Goal: Information Seeking & Learning: Learn about a topic

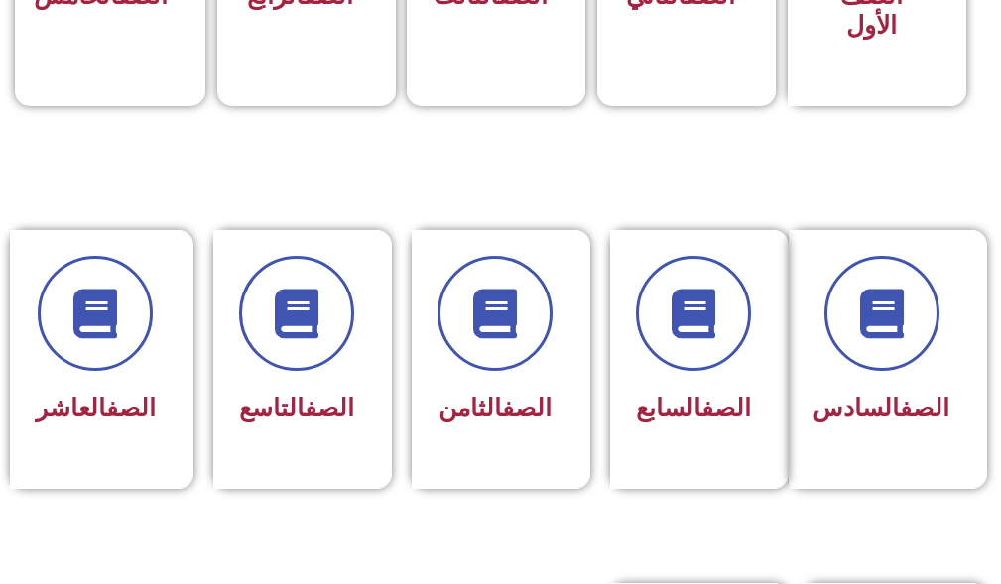
scroll to position [794, 0]
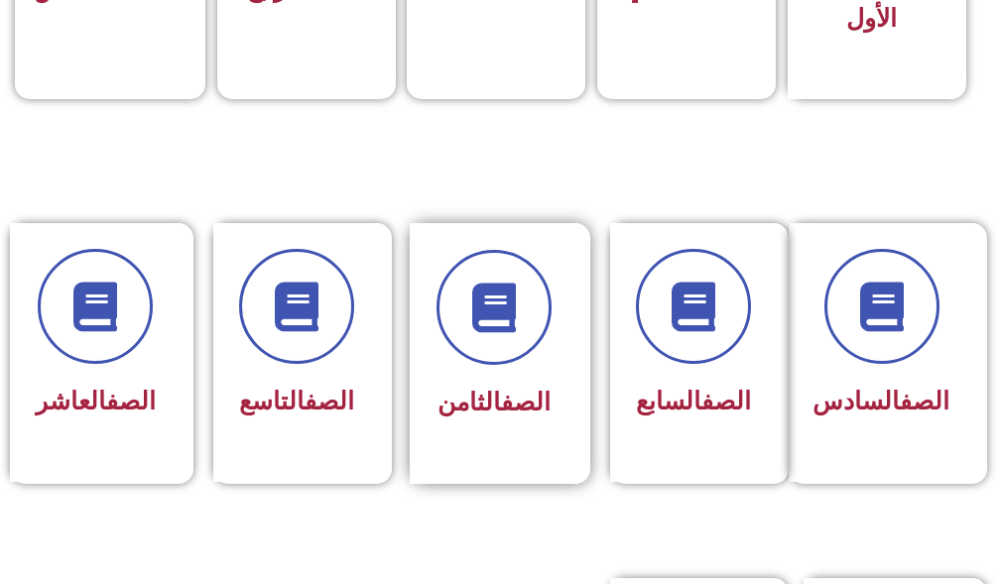
click at [520, 447] on div "الصف الثامن" at bounding box center [494, 353] width 169 height 261
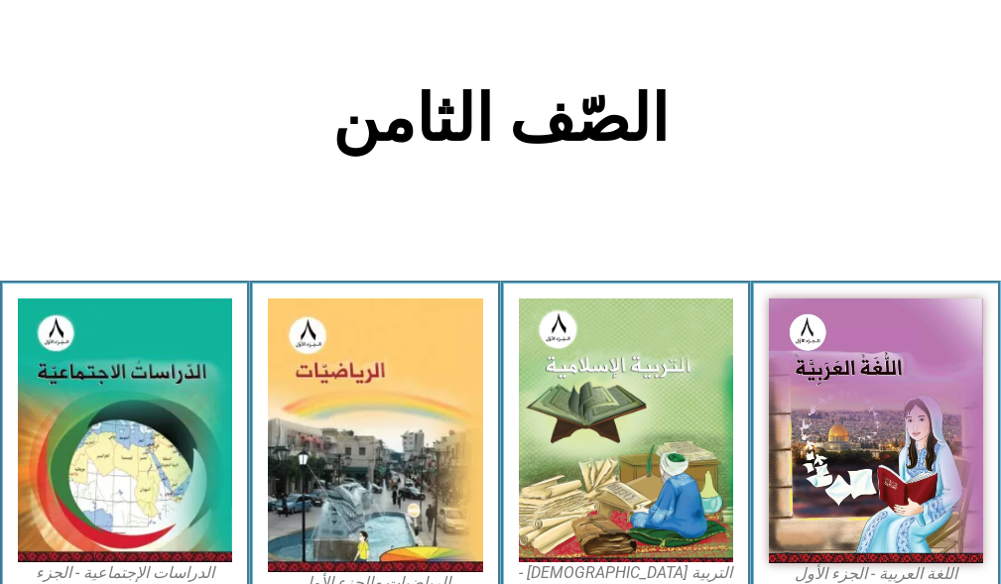
scroll to position [695, 0]
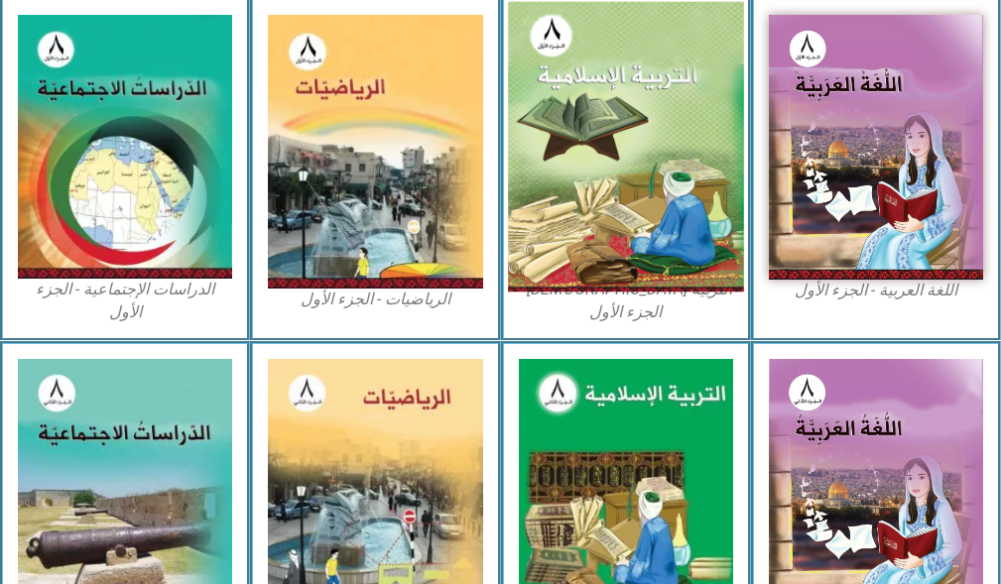
click at [585, 196] on img at bounding box center [626, 147] width 236 height 291
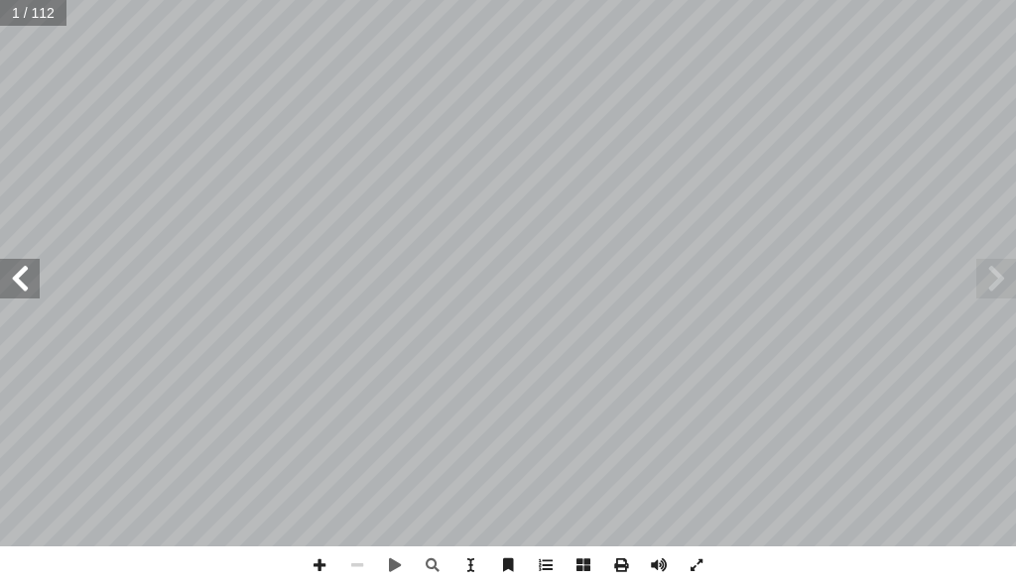
click at [10, 269] on span at bounding box center [20, 279] width 40 height 40
click at [17, 268] on span at bounding box center [20, 279] width 40 height 40
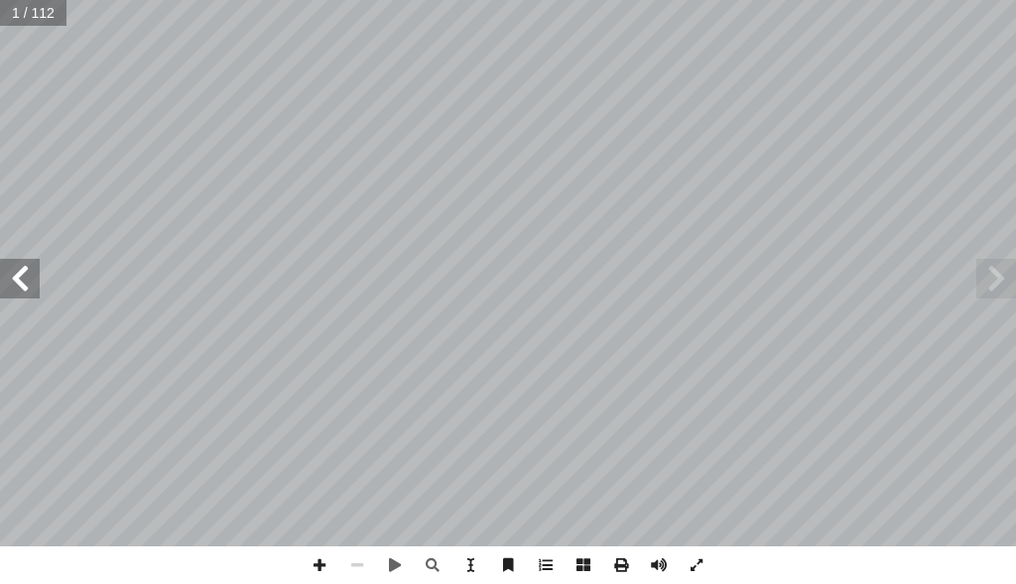
click at [17, 268] on span at bounding box center [20, 279] width 40 height 40
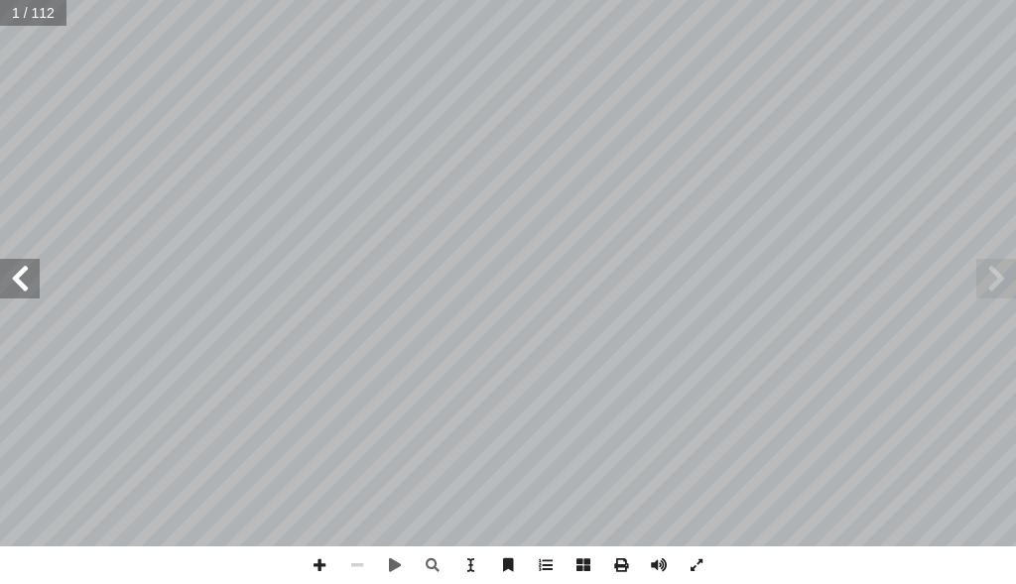
click at [17, 268] on span at bounding box center [20, 279] width 40 height 40
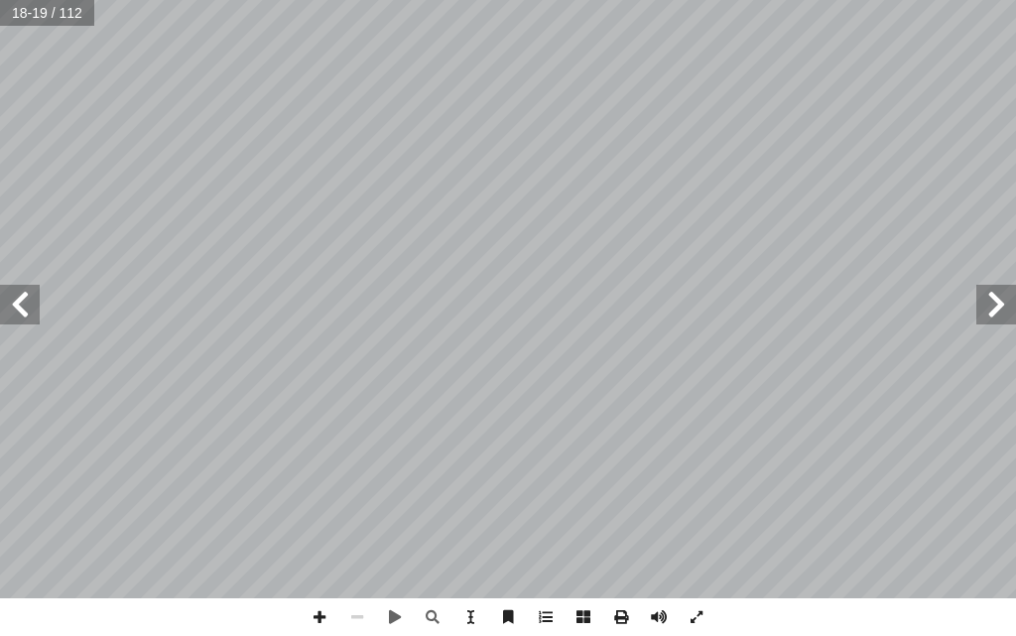
click at [21, 307] on span at bounding box center [20, 305] width 40 height 40
click at [998, 313] on span at bounding box center [996, 305] width 40 height 40
click at [626, 583] on div "التربية الإسلامية للصف الثامن ١٤ لث � ّ الث ُ س ر َّ الد هداف: أ ال� يكونوا قاد…" at bounding box center [508, 318] width 1016 height 636
click at [38, 319] on span at bounding box center [20, 305] width 40 height 40
click at [310, 583] on span at bounding box center [320, 617] width 38 height 38
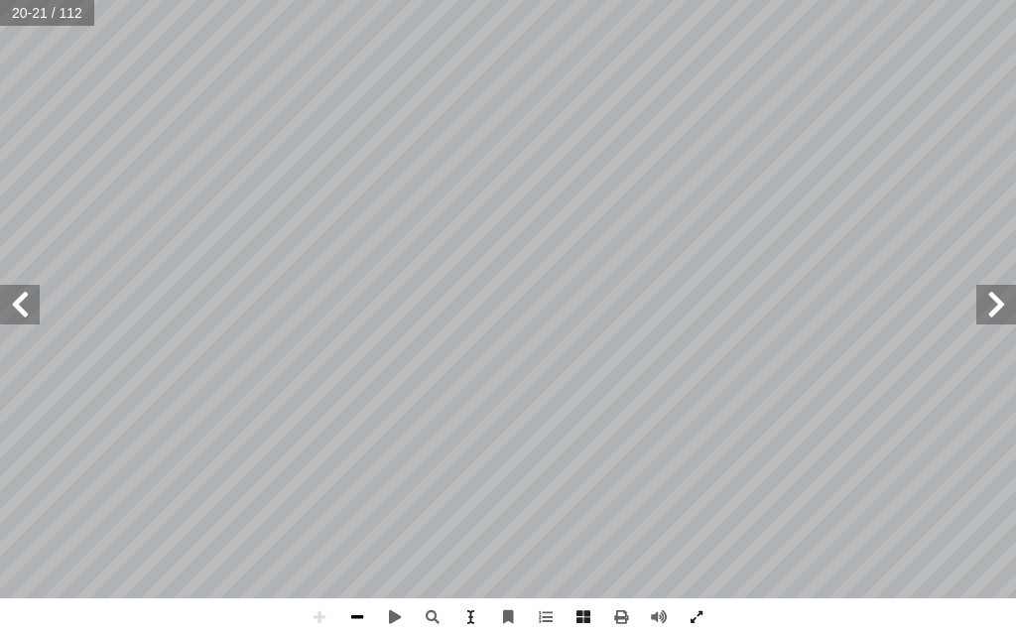
click at [361, 583] on span at bounding box center [357, 617] width 38 height 38
click at [363, 583] on span at bounding box center [357, 617] width 38 height 38
click at [28, 304] on span at bounding box center [20, 305] width 40 height 40
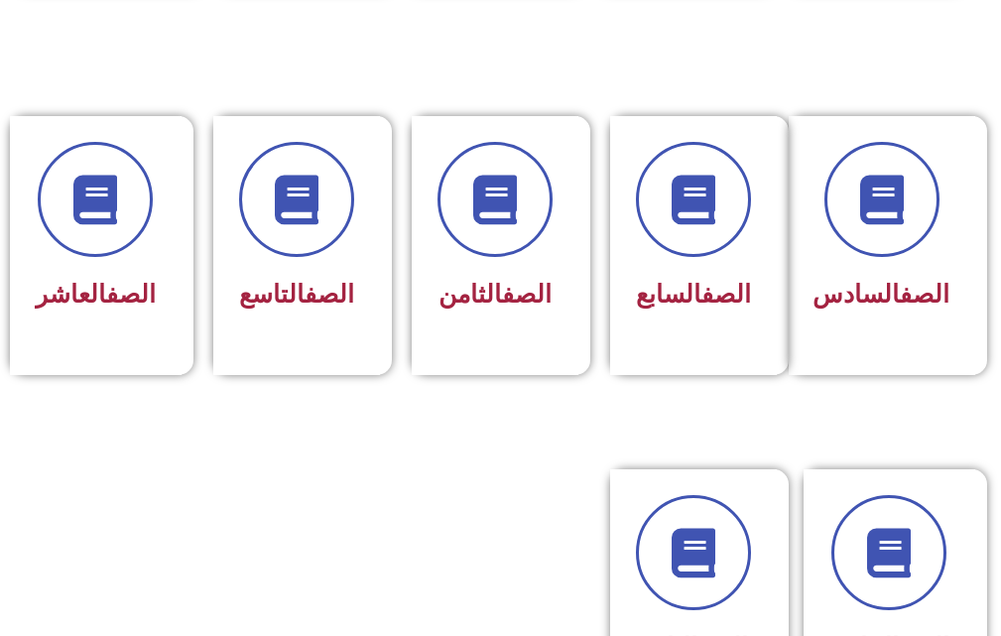
scroll to position [992, 0]
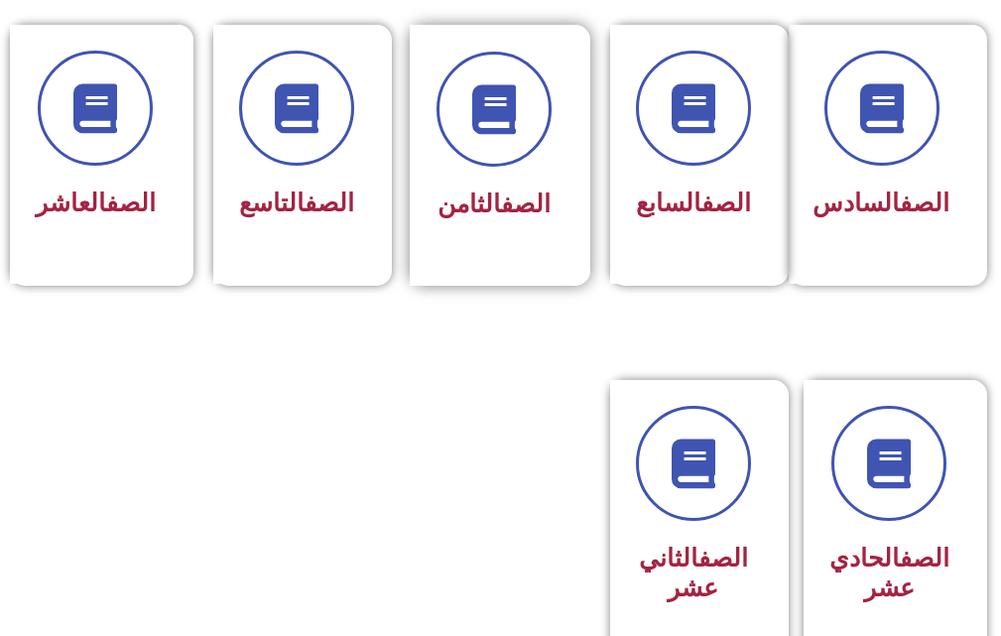
click at [533, 266] on div "الصف الثامن" at bounding box center [494, 155] width 169 height 261
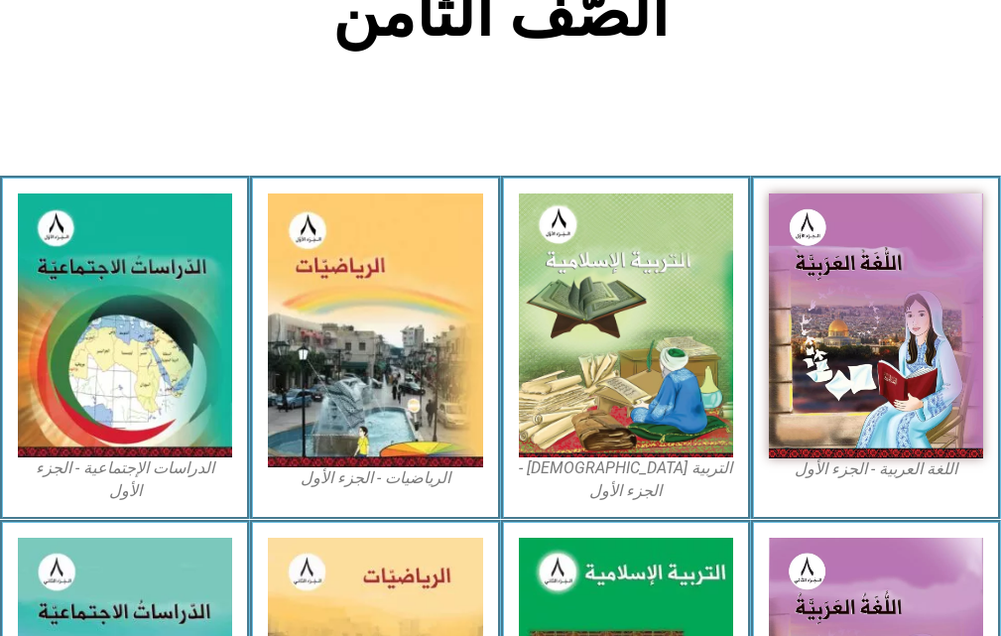
scroll to position [695, 0]
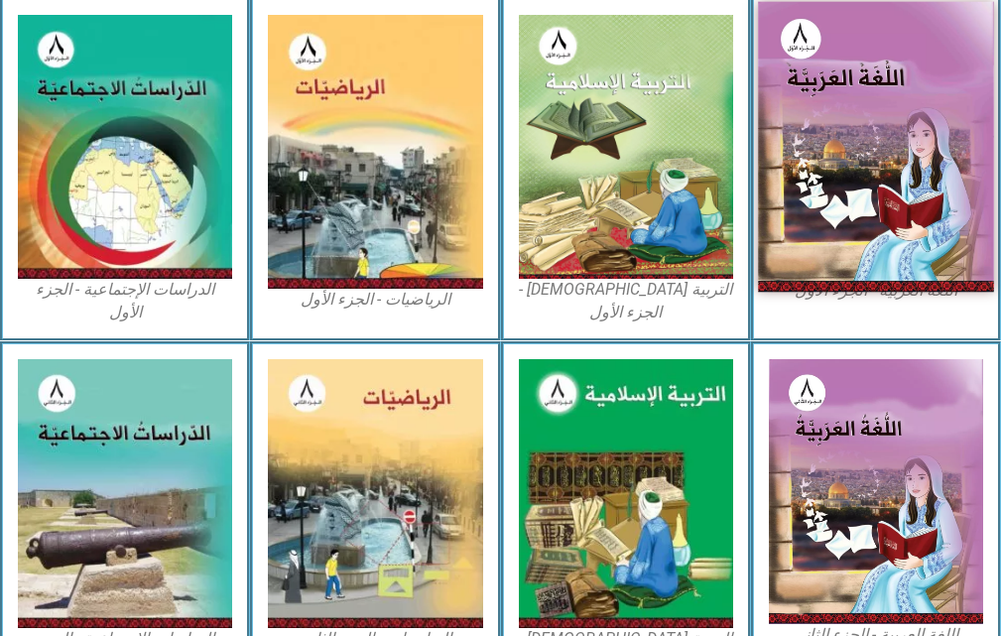
click at [770, 222] on img at bounding box center [876, 147] width 236 height 291
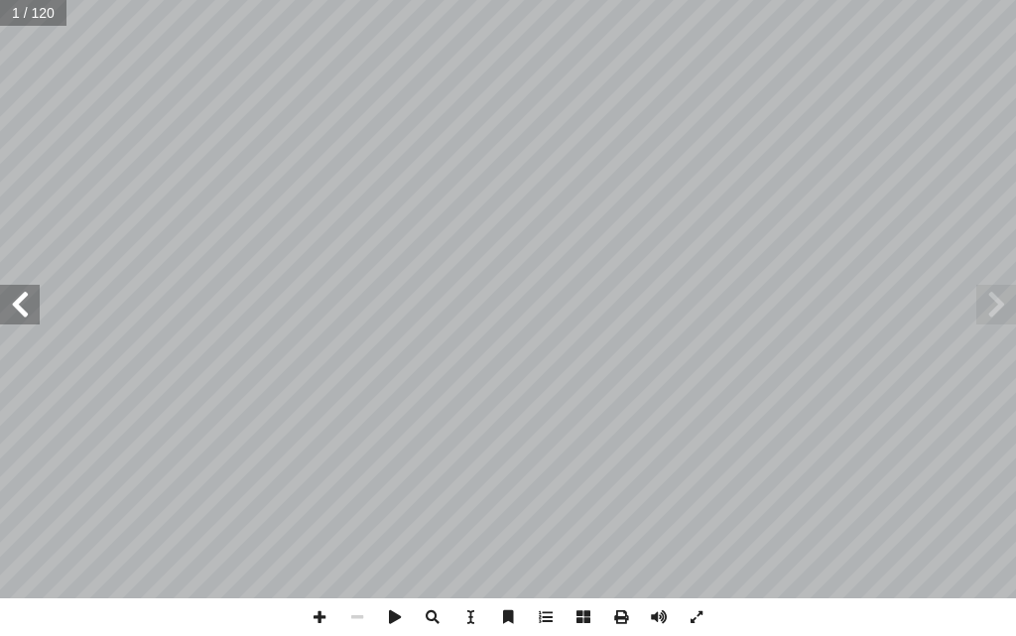
click at [28, 319] on span at bounding box center [20, 305] width 40 height 40
click at [23, 305] on span at bounding box center [20, 305] width 40 height 40
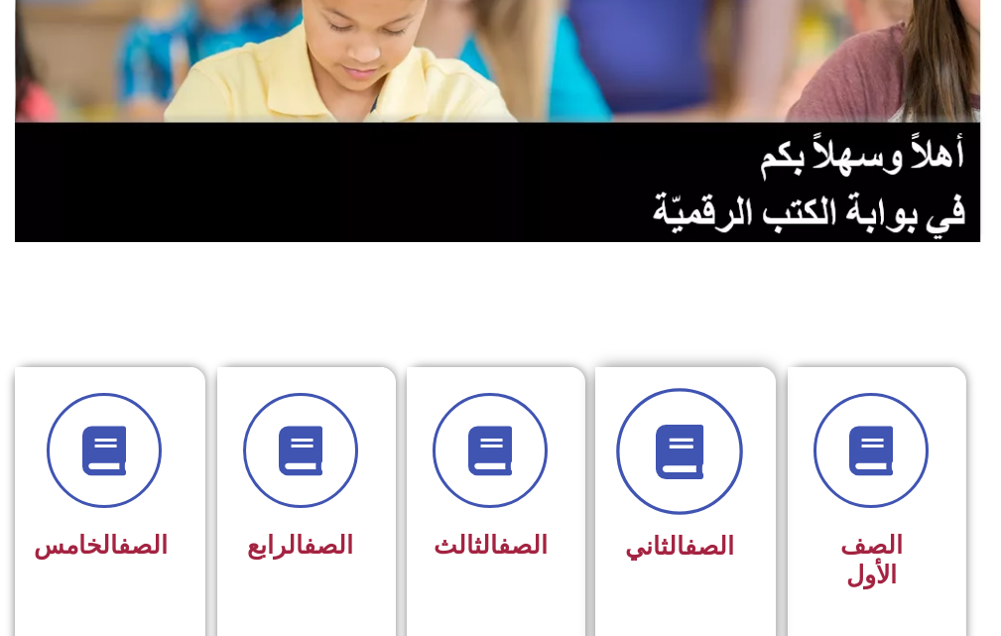
scroll to position [595, 0]
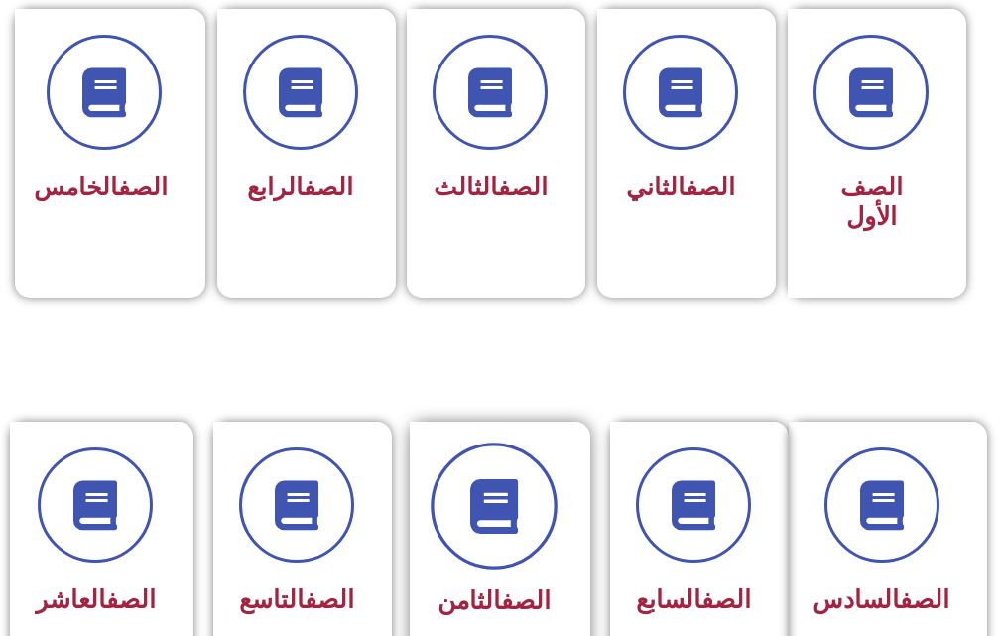
click at [516, 514] on icon at bounding box center [493, 506] width 55 height 55
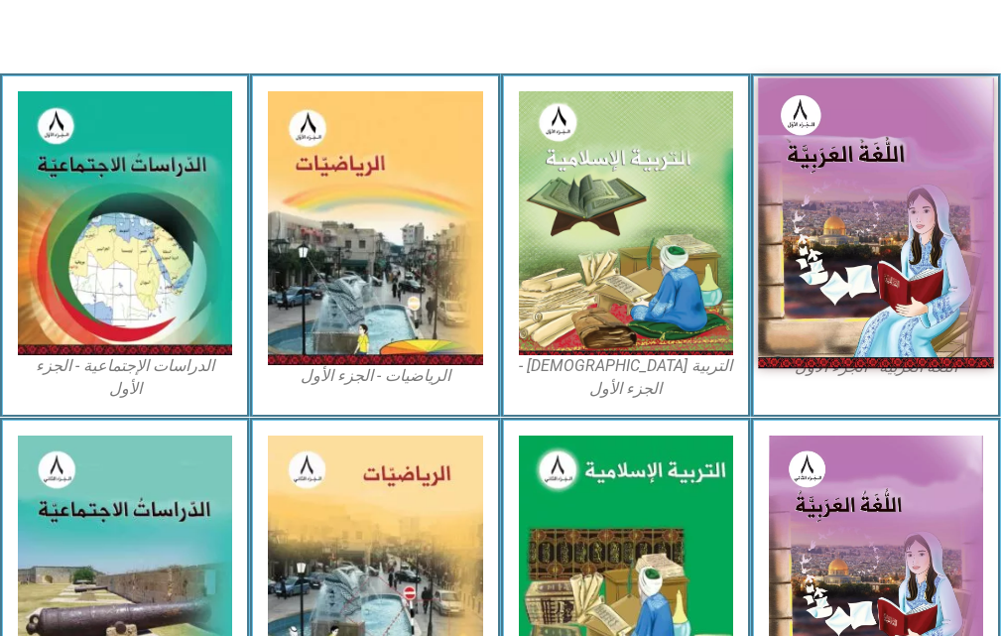
scroll to position [595, 0]
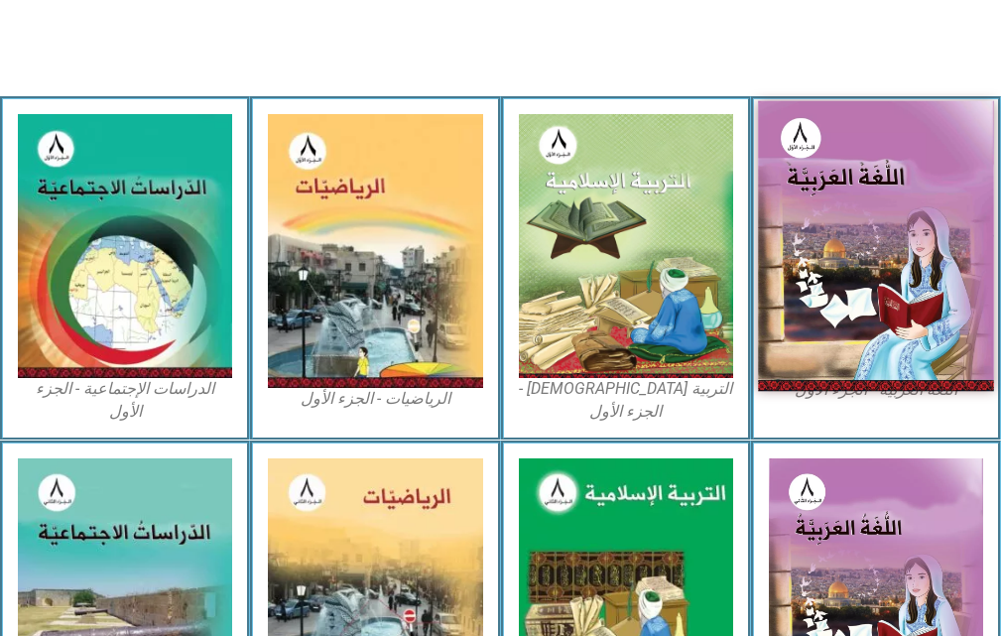
click at [816, 199] on img at bounding box center [876, 246] width 236 height 291
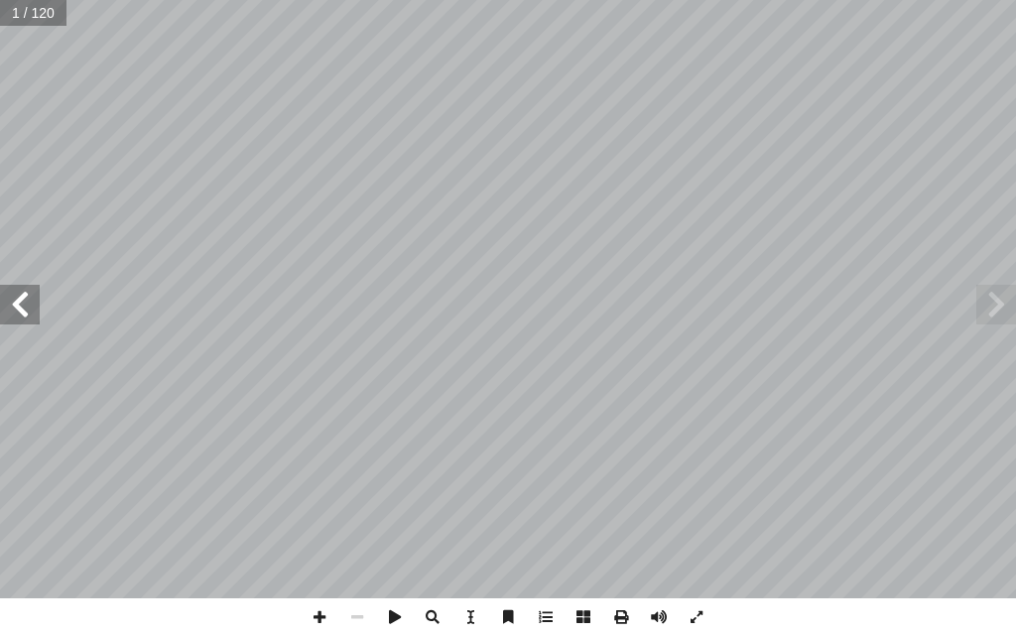
click at [25, 296] on span at bounding box center [20, 305] width 40 height 40
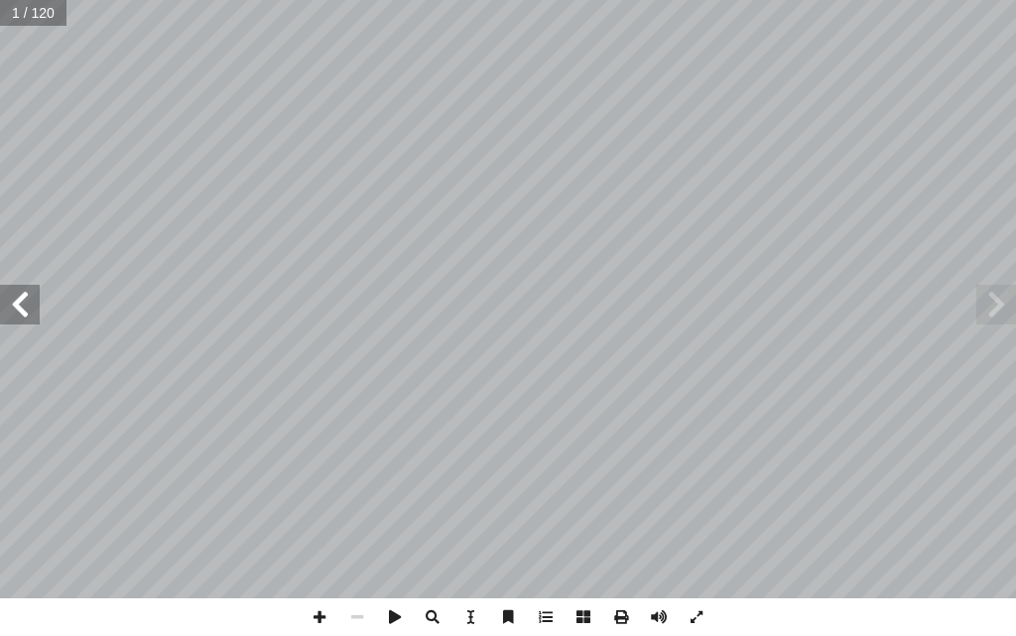
click at [25, 296] on span at bounding box center [20, 305] width 40 height 40
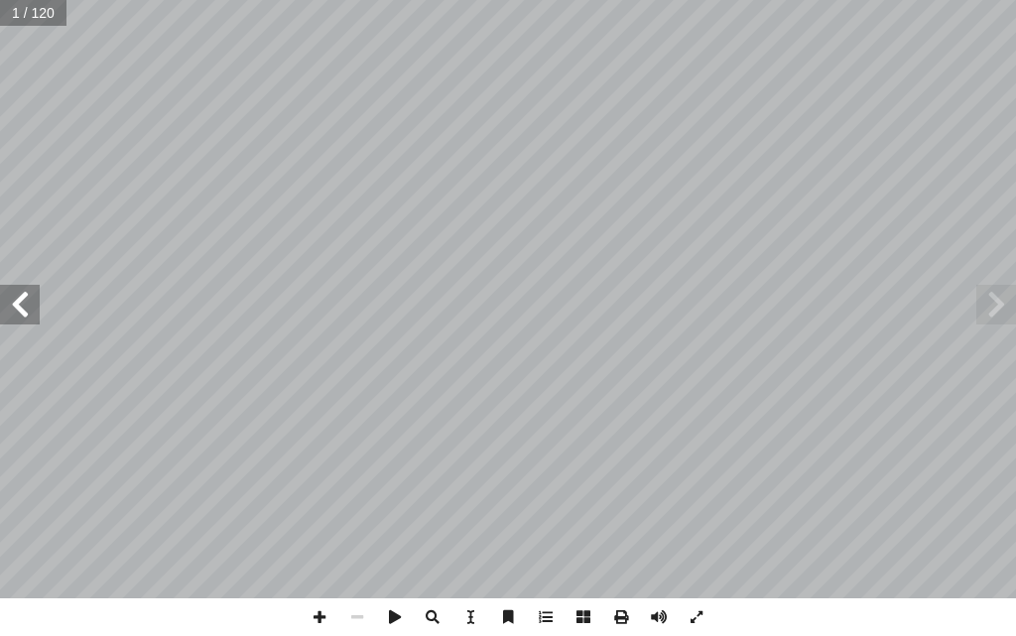
click at [25, 296] on span at bounding box center [20, 305] width 40 height 40
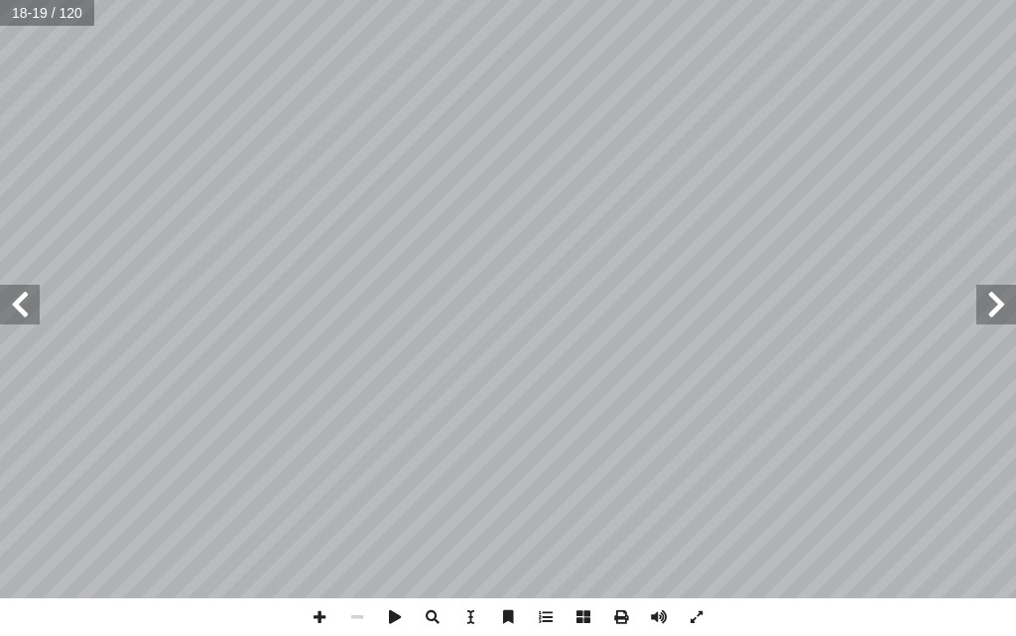
click at [25, 295] on span at bounding box center [20, 305] width 40 height 40
click at [976, 306] on span at bounding box center [996, 305] width 40 height 40
click at [28, 313] on span at bounding box center [20, 305] width 40 height 40
